Goal: Task Accomplishment & Management: Manage account settings

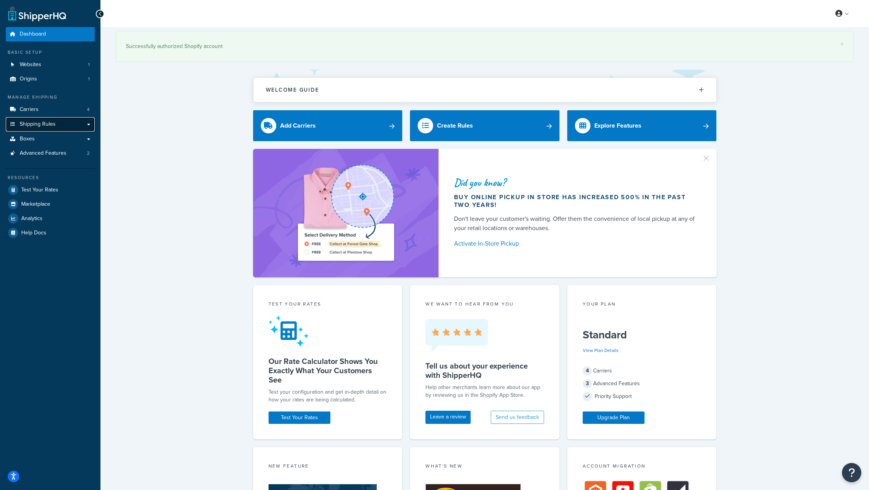
click at [36, 123] on span "Shipping Rules" at bounding box center [38, 124] width 36 height 7
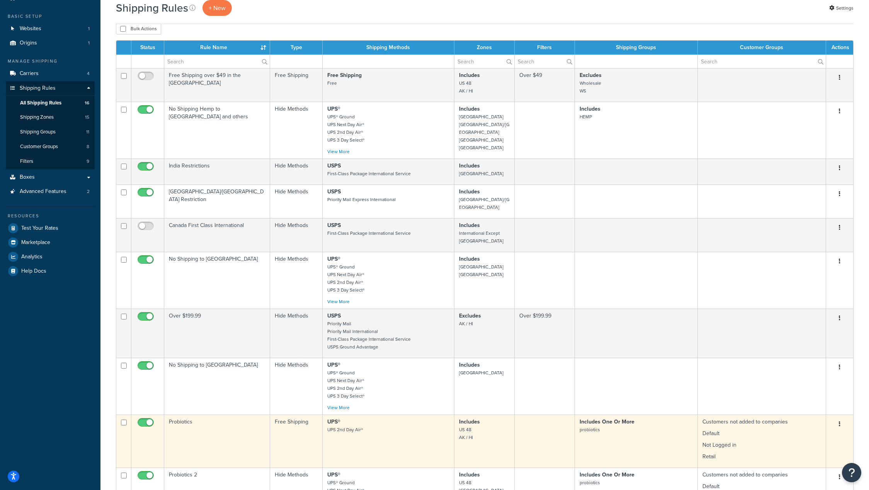
scroll to position [27, 0]
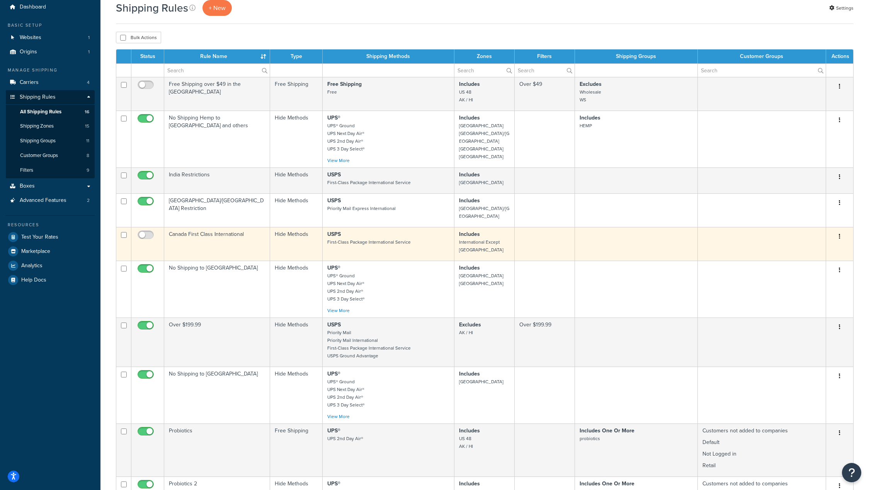
click at [840, 233] on icon "button" at bounding box center [840, 235] width 2 height 5
click at [821, 243] on link "Edit" at bounding box center [814, 251] width 61 height 16
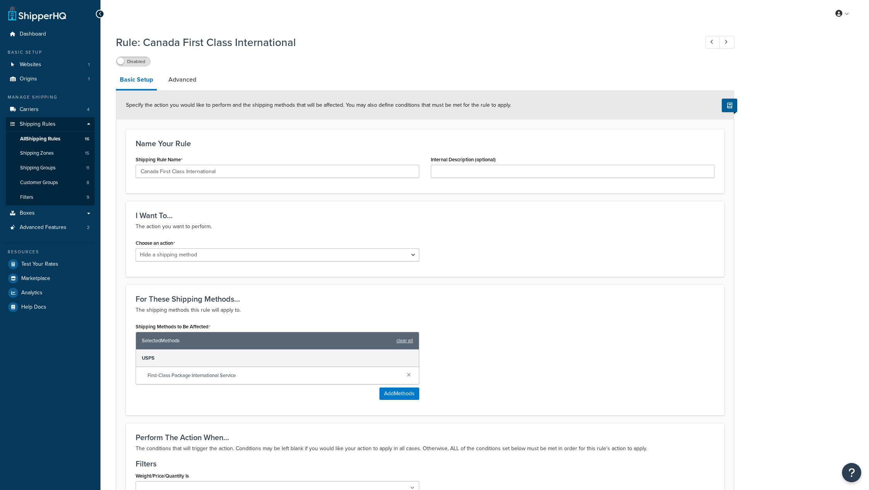
select select "HIDE"
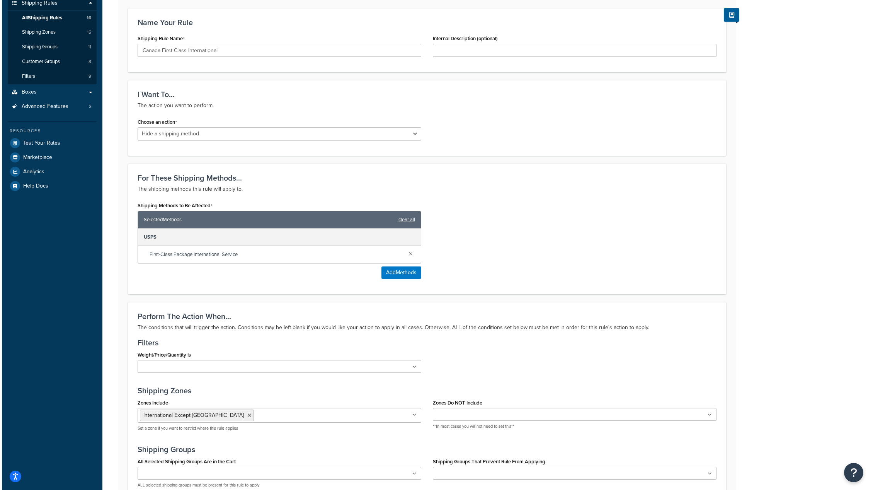
scroll to position [122, 0]
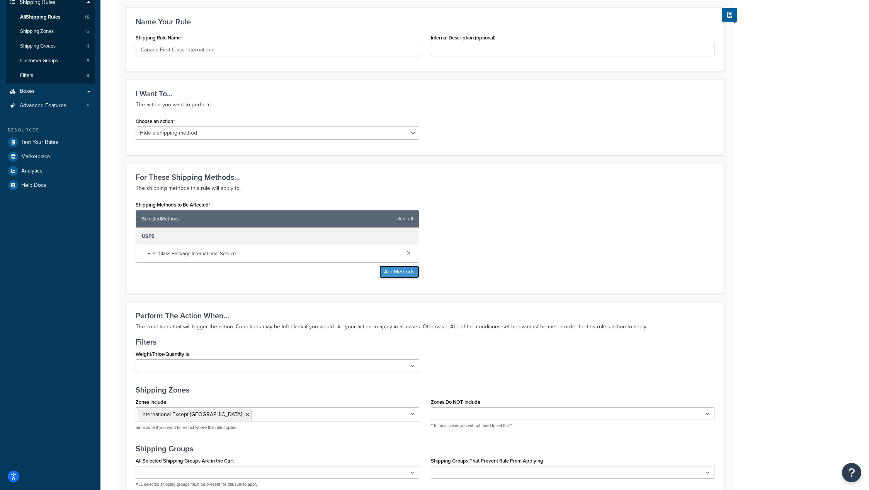
click at [390, 273] on button "Add Methods" at bounding box center [400, 272] width 40 height 12
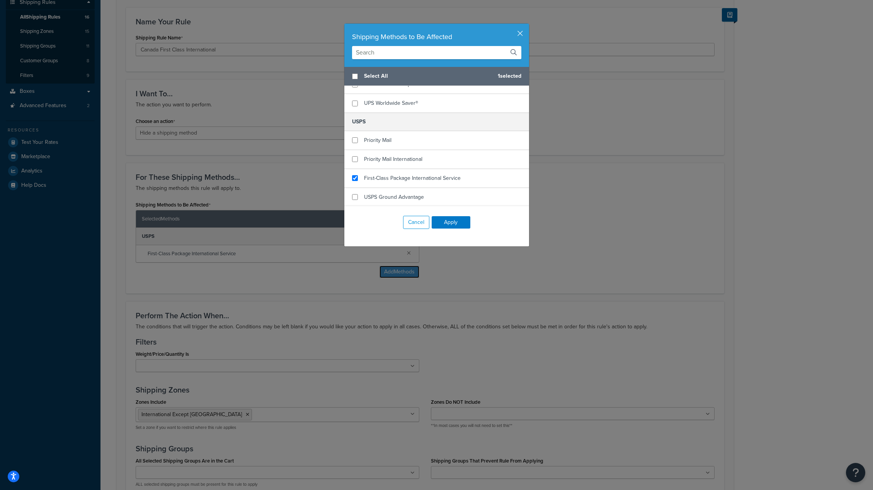
scroll to position [196, 0]
click at [354, 141] on input "checkbox" at bounding box center [355, 141] width 6 height 6
checkbox input "true"
click at [353, 160] on input "checkbox" at bounding box center [355, 160] width 6 height 6
checkbox input "true"
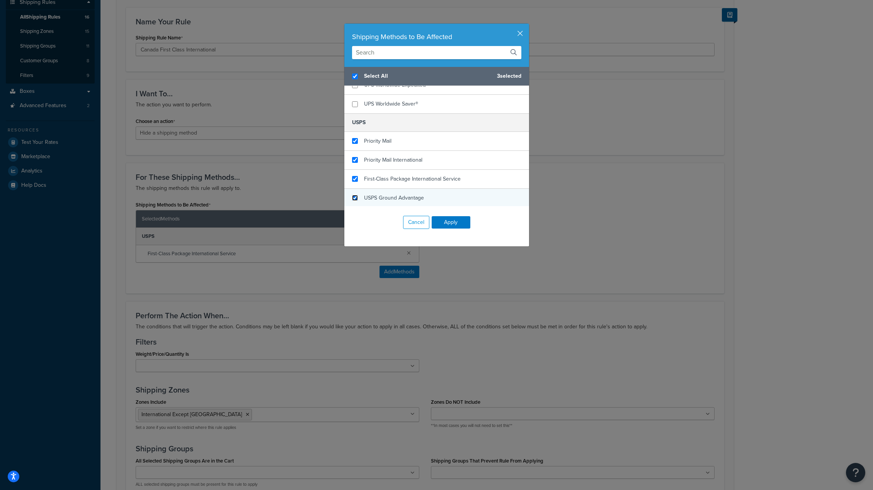
checkbox input "true"
click at [352, 196] on input "checkbox" at bounding box center [355, 198] width 6 height 6
checkbox input "true"
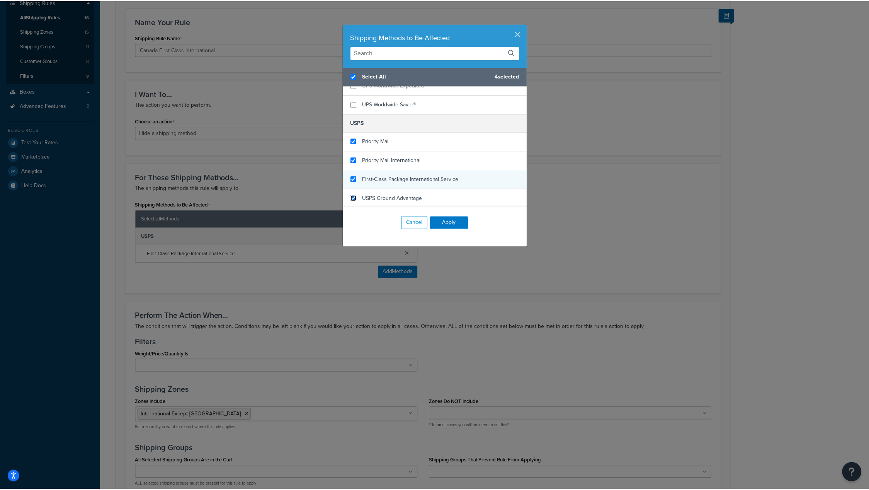
scroll to position [197, 0]
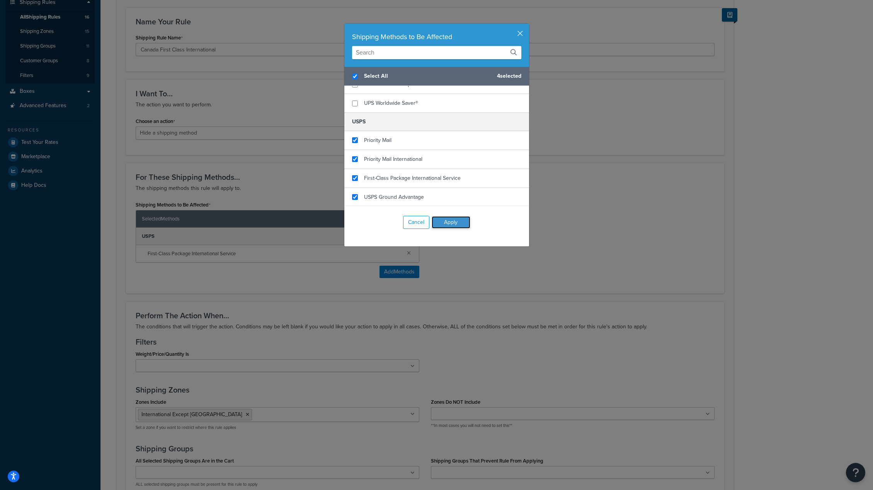
click at [453, 223] on button "Apply" at bounding box center [451, 222] width 39 height 12
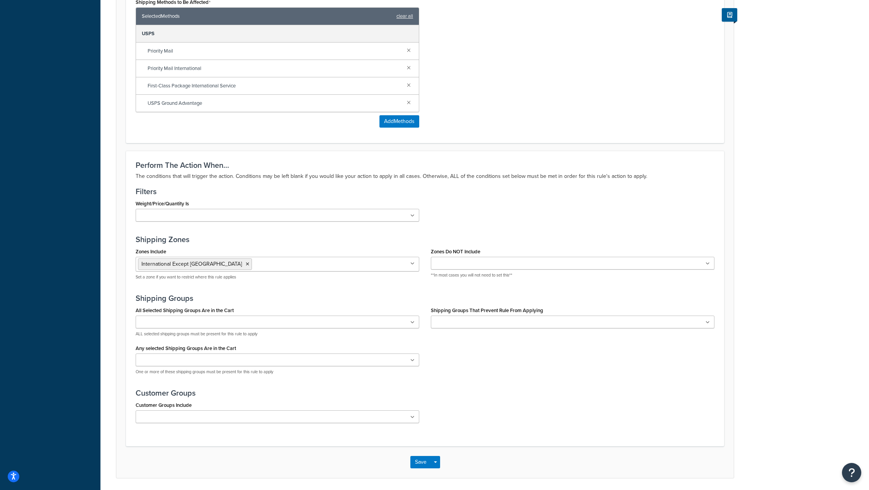
scroll to position [325, 0]
click at [214, 319] on ul at bounding box center [278, 321] width 284 height 13
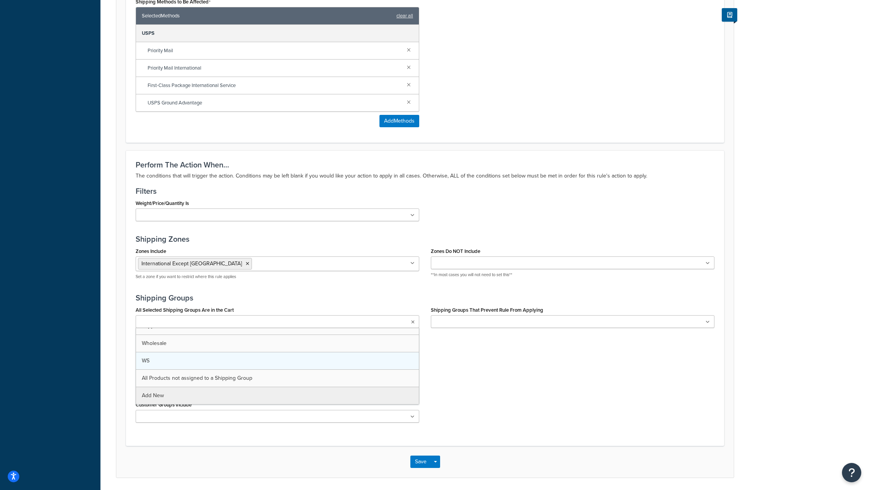
scroll to position [351, 0]
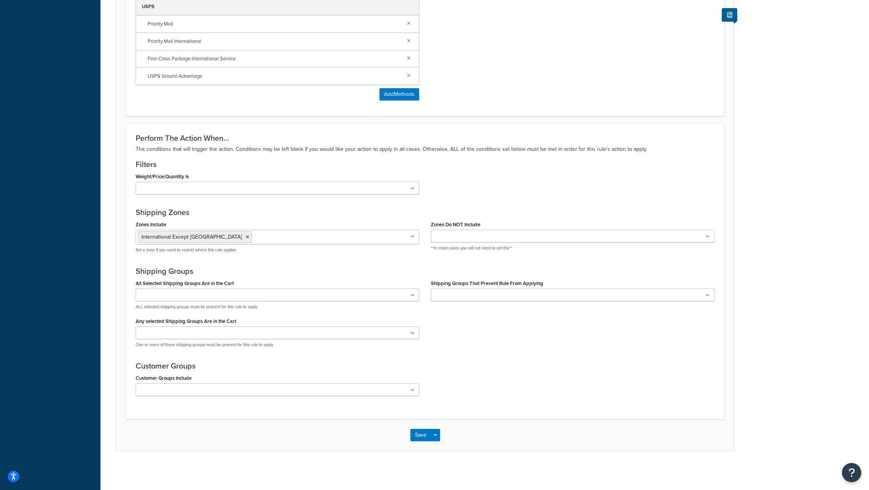
click at [578, 352] on div "All Selected Shipping Groups Are in the Cart Drams HEMP Large Medium probiotics…" at bounding box center [425, 316] width 591 height 76
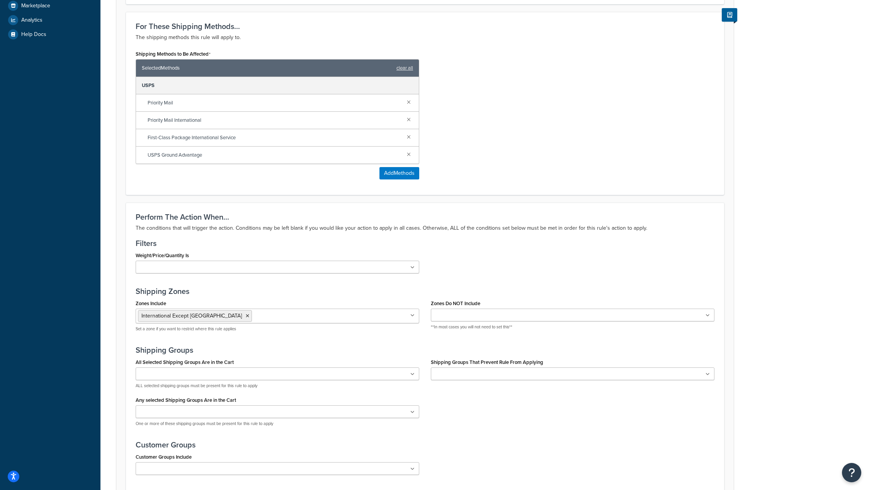
scroll to position [0, 0]
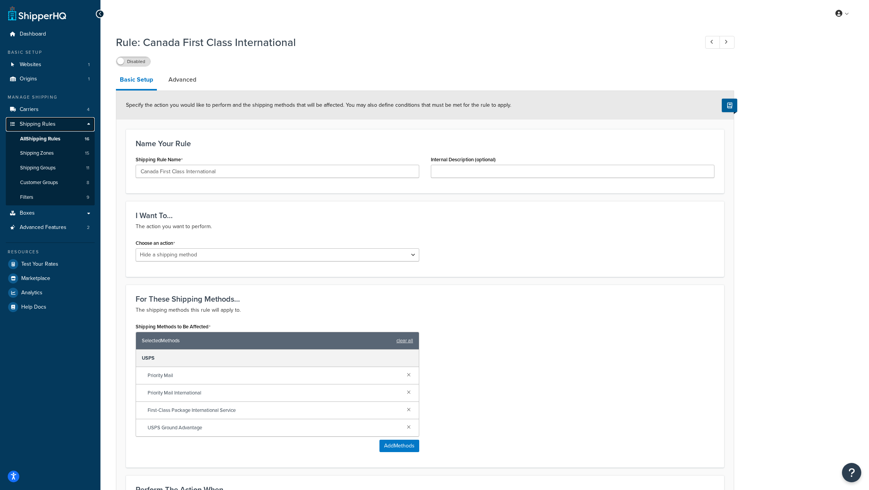
click at [39, 122] on span "Shipping Rules" at bounding box center [38, 124] width 36 height 7
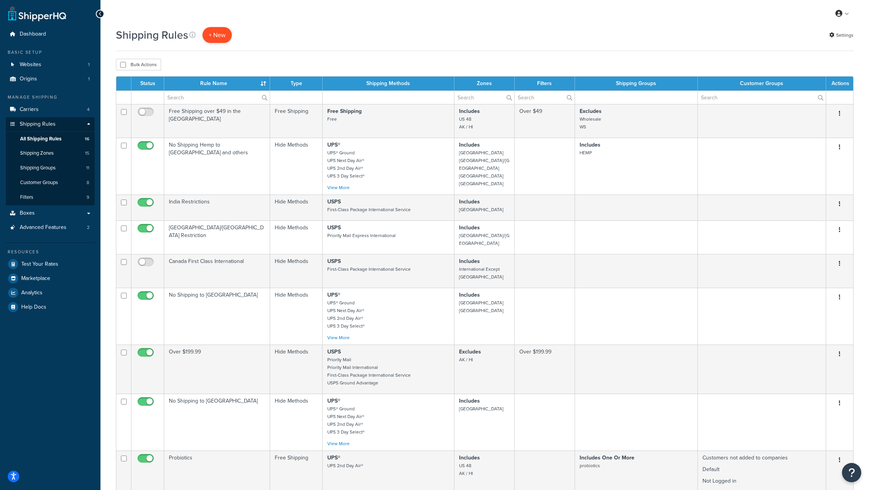
click at [219, 35] on p "+ New" at bounding box center [217, 35] width 29 height 16
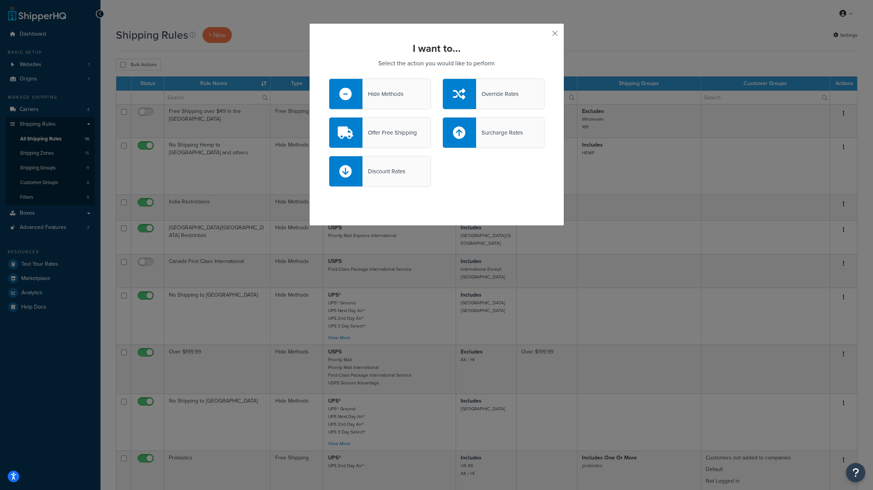
click at [369, 95] on div "Hide Methods" at bounding box center [383, 94] width 41 height 11
click at [0, 0] on input "Hide Methods" at bounding box center [0, 0] width 0 height 0
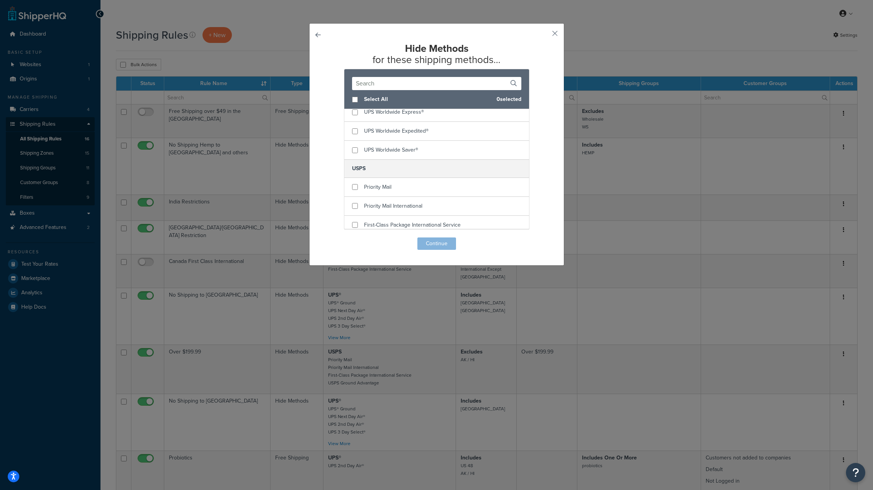
scroll to position [176, 0]
checkbox input "true"
click at [356, 184] on div "Priority Mail" at bounding box center [436, 184] width 185 height 19
checkbox input "true"
click at [355, 198] on div "Priority Mail International" at bounding box center [436, 203] width 185 height 19
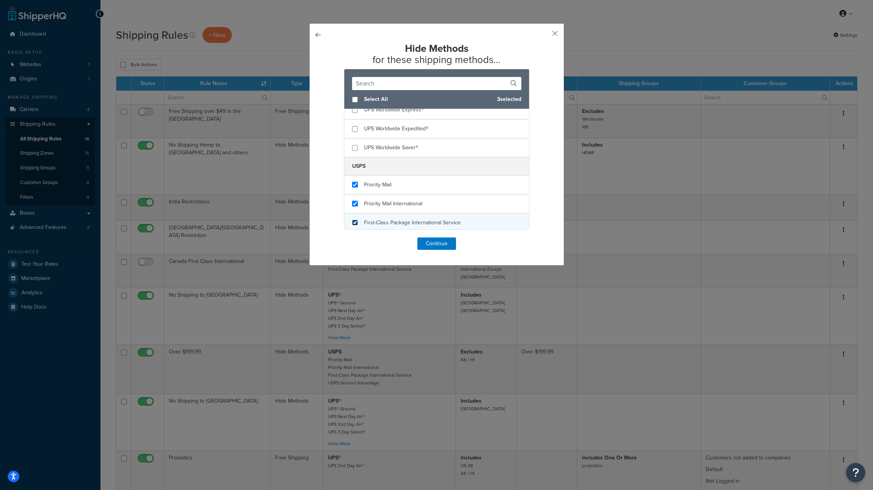
click at [353, 220] on input "checkbox" at bounding box center [355, 223] width 6 height 6
checkbox input "true"
click at [351, 216] on div "USPS Ground Advantage" at bounding box center [436, 220] width 185 height 19
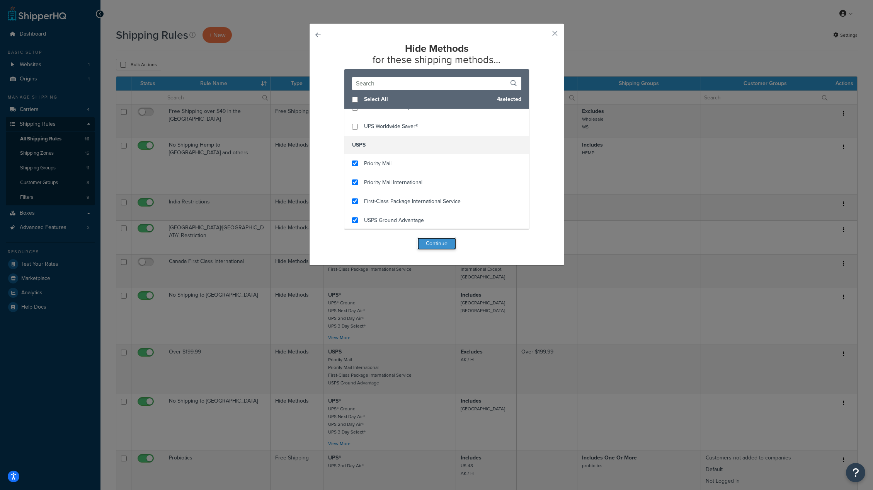
click at [439, 246] on button "Continue" at bounding box center [436, 243] width 39 height 12
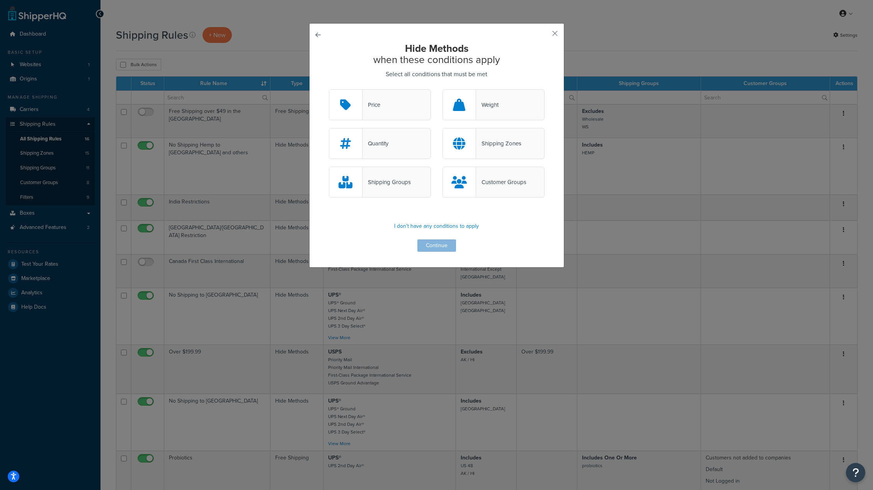
click at [501, 141] on div "Shipping Zones" at bounding box center [498, 143] width 45 height 11
click at [0, 0] on input "Shipping Zones" at bounding box center [0, 0] width 0 height 0
click at [430, 245] on button "Continue" at bounding box center [436, 245] width 39 height 12
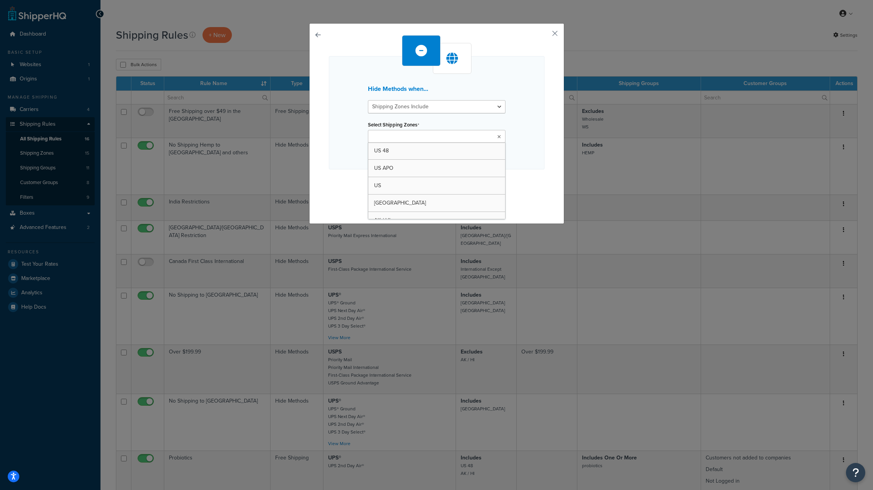
click at [404, 138] on input "Select Shipping Zones" at bounding box center [404, 137] width 68 height 9
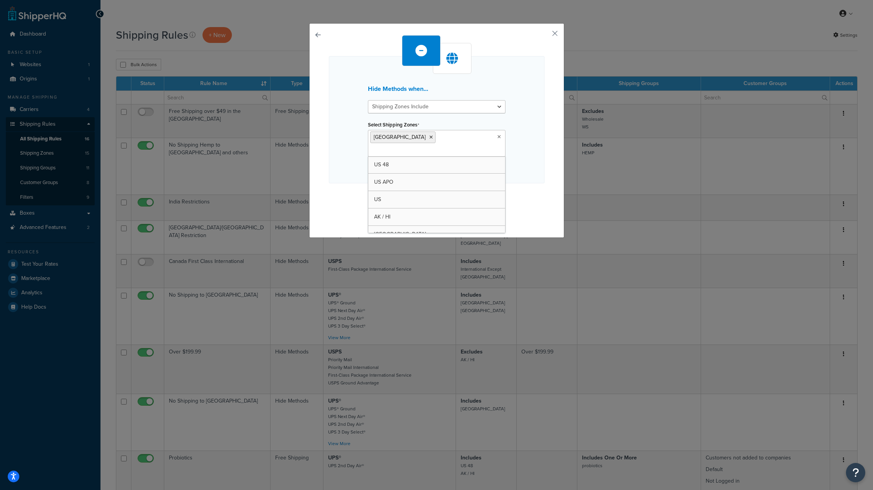
click at [540, 165] on div "Hide Methods when... Shipping Zones Include Shipping Zones Do Not Include Selec…" at bounding box center [437, 119] width 216 height 127
click at [439, 192] on button "Continue" at bounding box center [436, 198] width 39 height 12
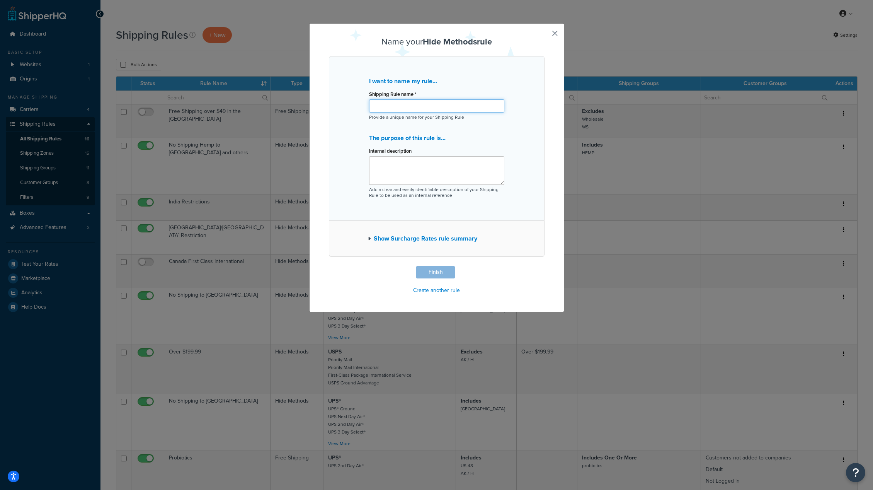
click at [413, 107] on input "Shipping Rule name *" at bounding box center [436, 105] width 135 height 13
type input "No USPS to Canada"
click at [415, 170] on textarea "Internal description" at bounding box center [436, 170] width 135 height 29
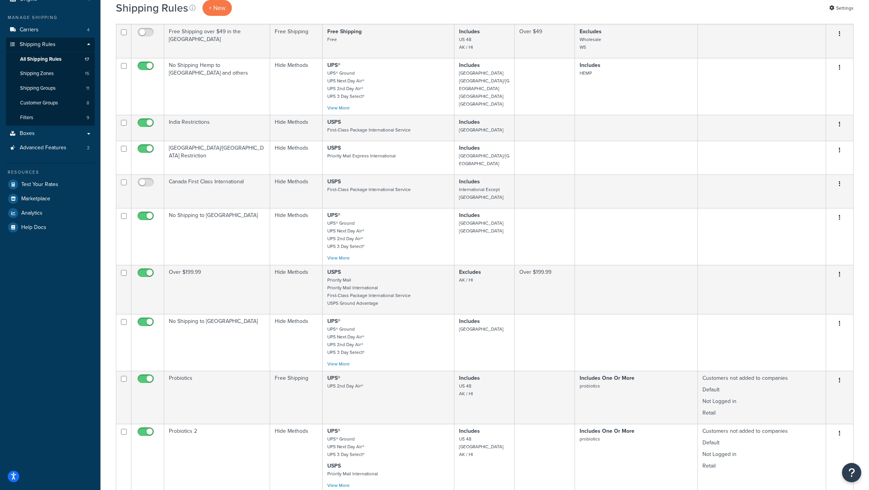
scroll to position [294, 0]
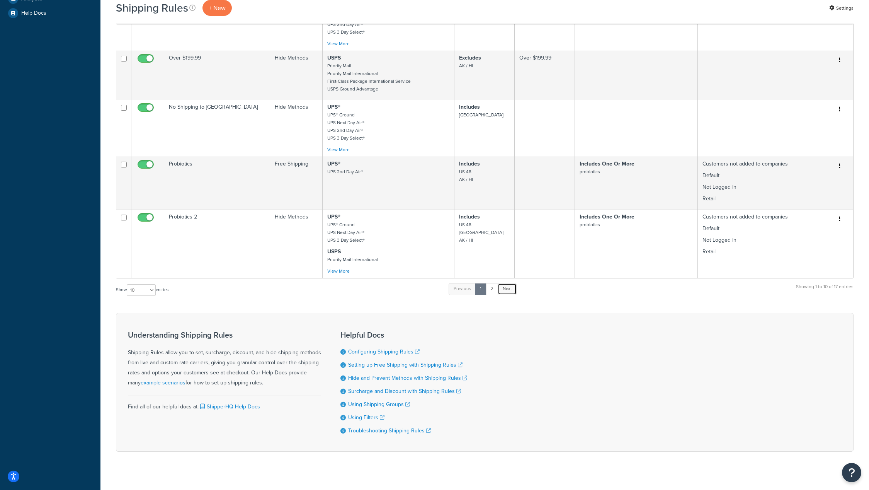
click at [512, 283] on link "Next" at bounding box center [507, 289] width 19 height 12
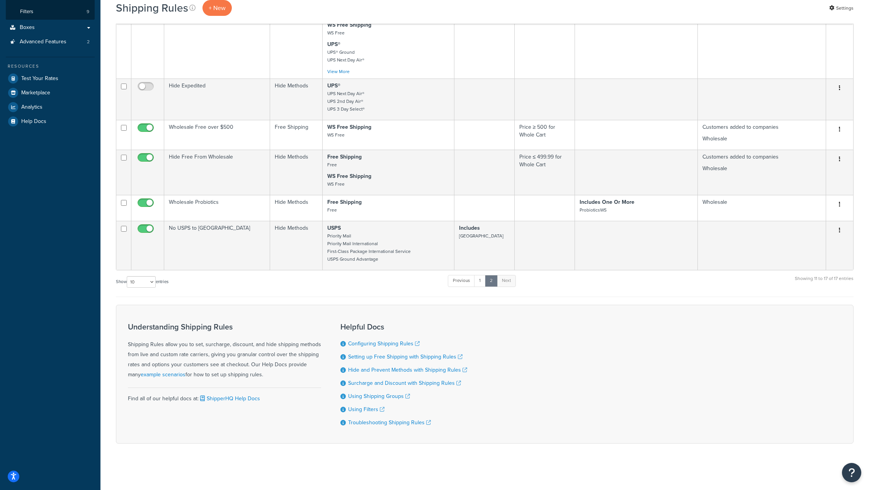
scroll to position [185, 0]
